Goal: Transaction & Acquisition: Purchase product/service

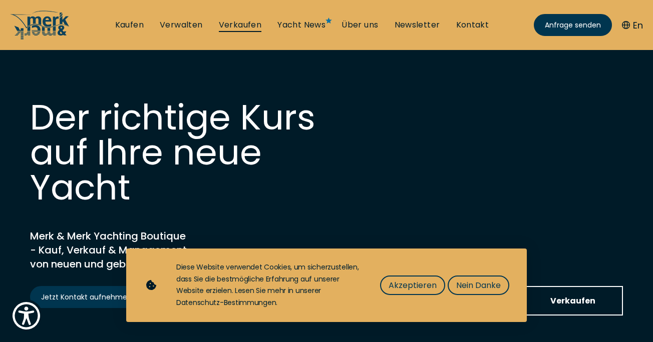
click at [252, 24] on link "Verkaufen" at bounding box center [240, 25] width 43 height 11
select select "sell"
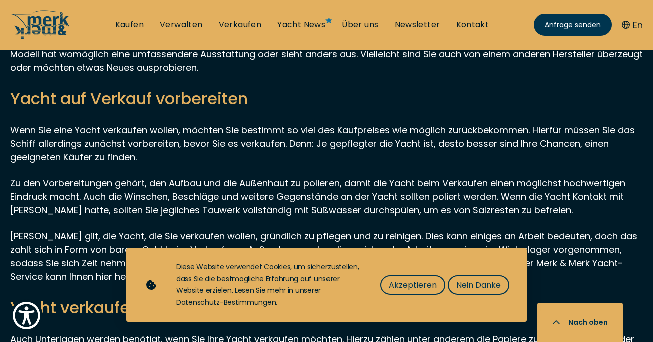
scroll to position [2843, 0]
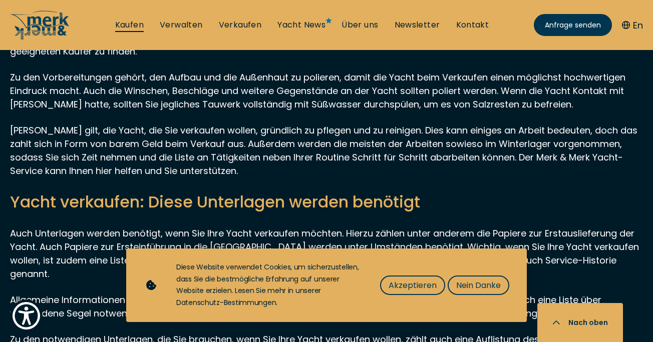
click at [129, 27] on link "Kaufen" at bounding box center [129, 25] width 29 height 11
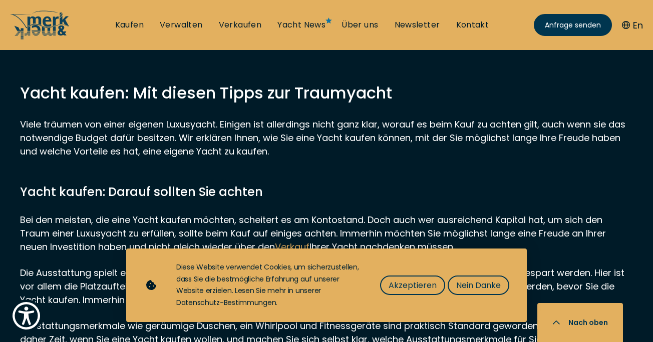
scroll to position [507, 0]
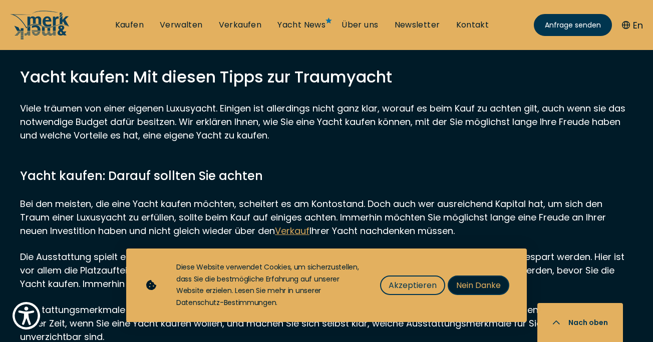
click at [468, 278] on button "Nein Danke" at bounding box center [478, 286] width 62 height 20
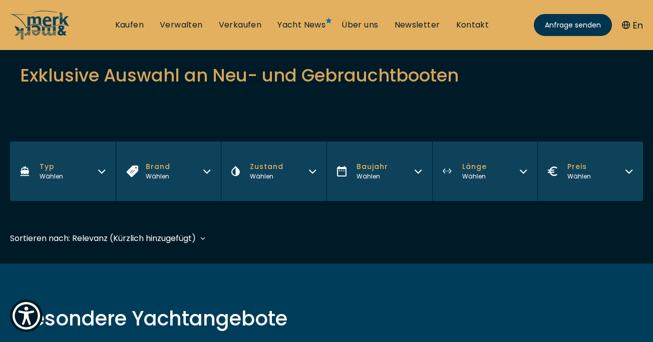
scroll to position [99, 0]
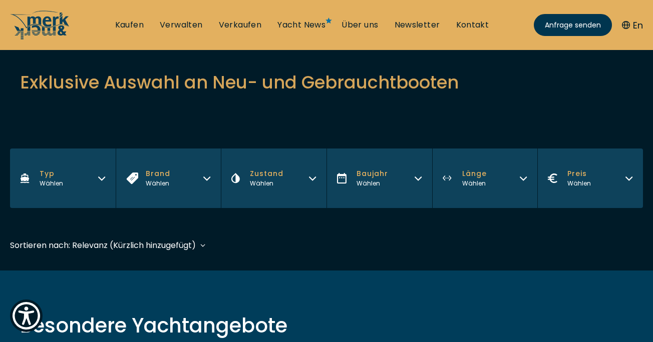
click at [609, 183] on button "Preis Wählen" at bounding box center [590, 179] width 106 height 60
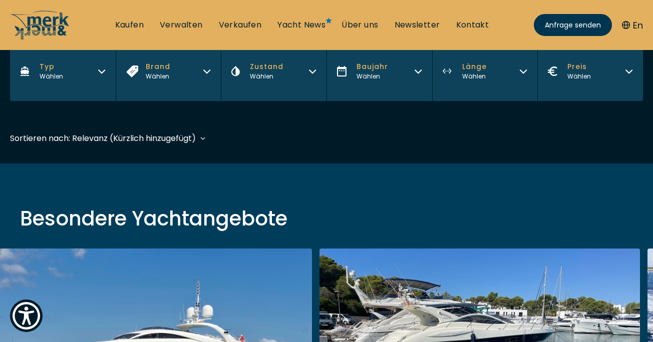
scroll to position [206, 0]
click at [601, 70] on button "Preis Wählen" at bounding box center [590, 72] width 106 height 60
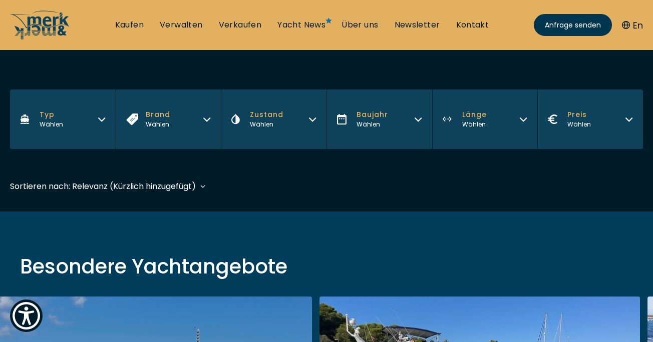
scroll to position [155, 0]
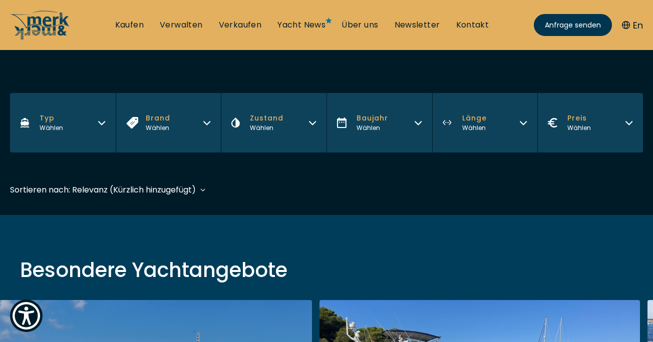
click at [576, 124] on div "Wählen" at bounding box center [579, 128] width 24 height 9
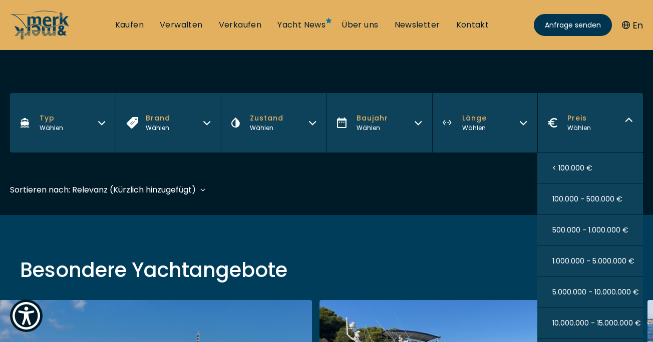
click at [577, 325] on span "10.000.000 - 15.000.000 €" at bounding box center [596, 323] width 89 height 11
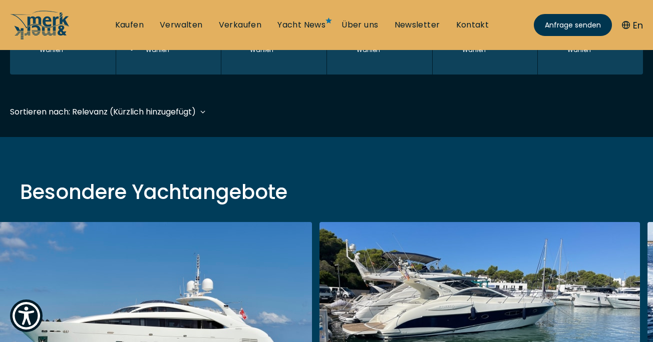
scroll to position [248, 0]
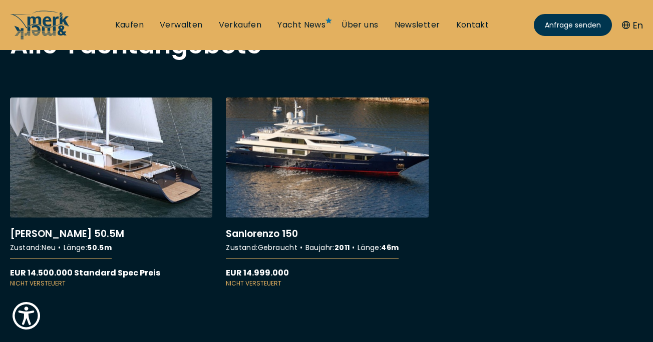
scroll to position [340, 0]
